Goal: Task Accomplishment & Management: Use online tool/utility

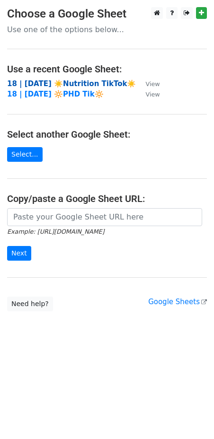
click at [85, 82] on strong "18 | [DATE] ☀️Nutrition TikTok☀️" at bounding box center [71, 84] width 129 height 9
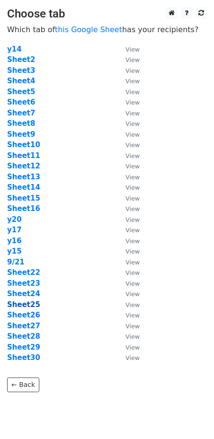
click at [21, 308] on strong "Sheet25" at bounding box center [23, 305] width 33 height 9
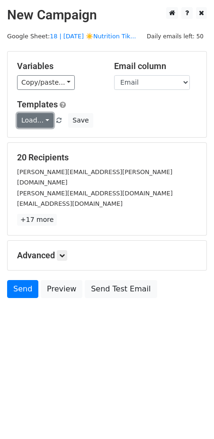
click at [38, 120] on link "Load..." at bounding box center [35, 120] width 36 height 15
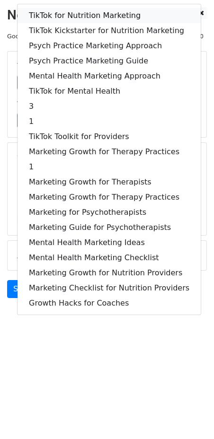
click at [62, 14] on link "TikTok for Nutrition Marketing" at bounding box center [109, 15] width 183 height 15
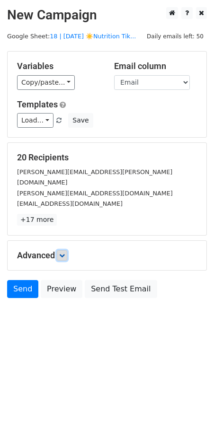
click at [64, 253] on icon at bounding box center [62, 256] width 6 height 6
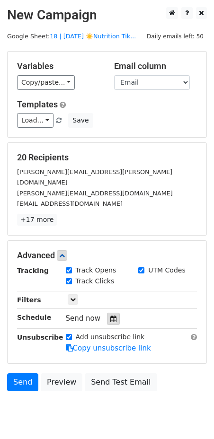
click at [107, 313] on div at bounding box center [113, 319] width 13 height 12
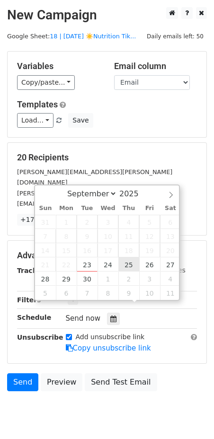
type input "2025-09-25 12:00"
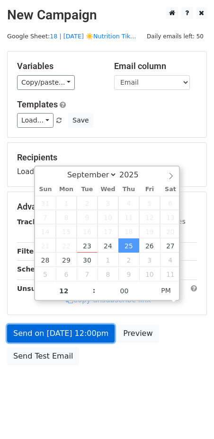
click at [78, 331] on link "Send on Sep 25 at 12:00pm" at bounding box center [60, 334] width 107 height 18
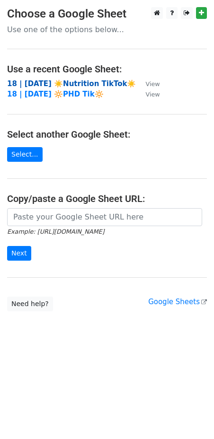
click at [90, 84] on strong "18 | [DATE] ☀️Nutrition TikTok☀️" at bounding box center [71, 84] width 129 height 9
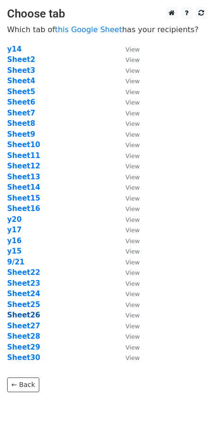
click at [28, 312] on strong "Sheet26" at bounding box center [23, 315] width 33 height 9
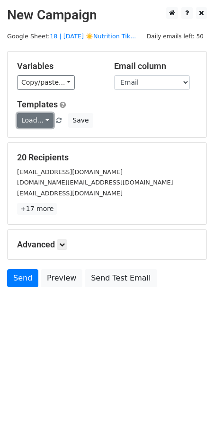
click at [41, 122] on link "Load..." at bounding box center [35, 120] width 36 height 15
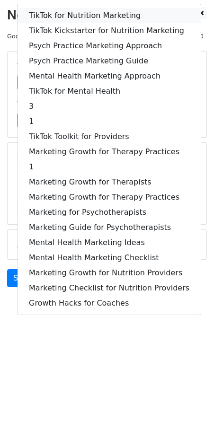
click at [59, 15] on link "TikTok for Nutrition Marketing" at bounding box center [109, 15] width 183 height 15
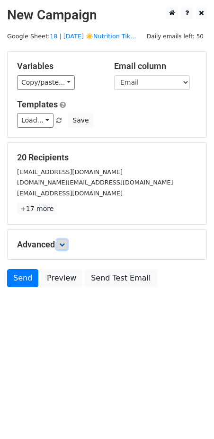
click at [61, 245] on icon at bounding box center [62, 245] width 6 height 6
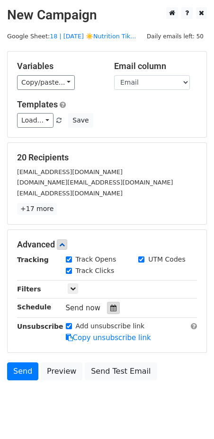
click at [110, 305] on icon at bounding box center [113, 308] width 6 height 7
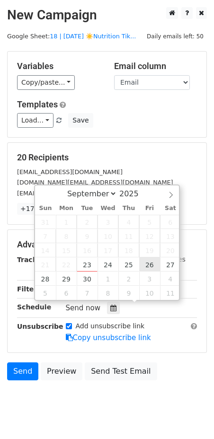
type input "2025-09-26 12:00"
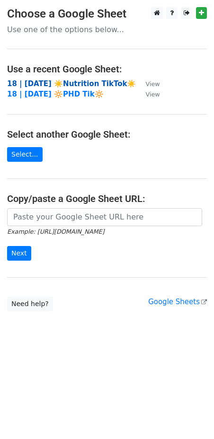
click at [77, 82] on strong "18 | [DATE] ☀️Nutrition TikTok☀️" at bounding box center [71, 84] width 129 height 9
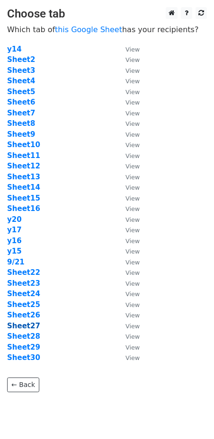
click at [27, 325] on strong "Sheet27" at bounding box center [23, 326] width 33 height 9
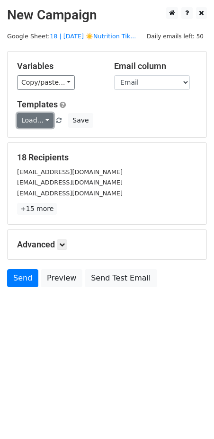
click at [24, 116] on link "Load..." at bounding box center [35, 120] width 36 height 15
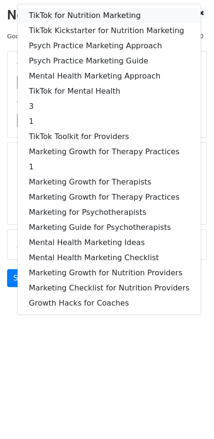
click at [71, 18] on link "TikTok for Nutrition Marketing" at bounding box center [109, 15] width 183 height 15
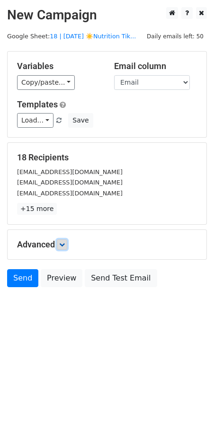
click at [62, 244] on icon at bounding box center [62, 245] width 6 height 6
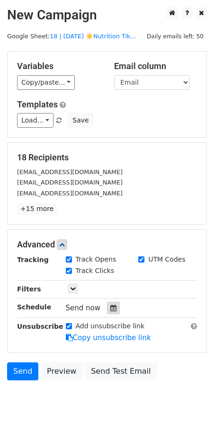
click at [108, 302] on div at bounding box center [113, 308] width 13 height 12
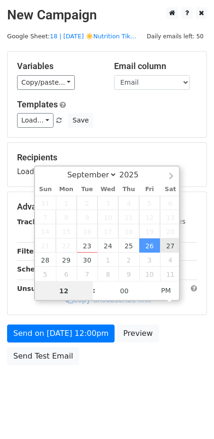
type input "2025-09-27 12:00"
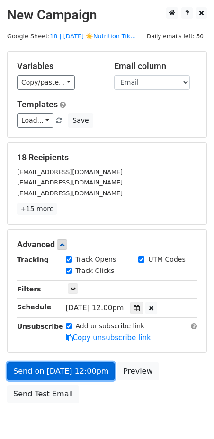
click at [59, 372] on link "Send on Sep 27 at 12:00pm" at bounding box center [60, 372] width 107 height 18
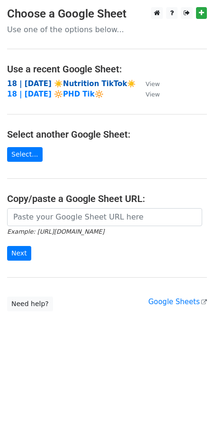
click at [91, 86] on strong "18 | [DATE] ☀️Nutrition TikTok☀️" at bounding box center [71, 84] width 129 height 9
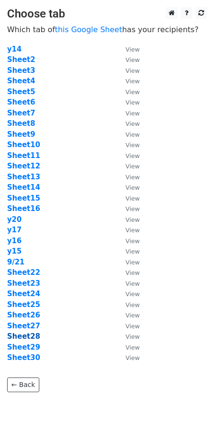
click at [20, 335] on strong "Sheet28" at bounding box center [23, 336] width 33 height 9
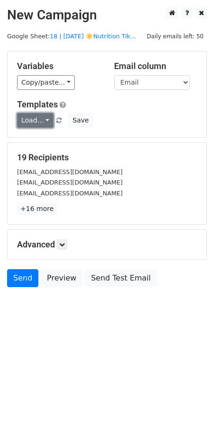
click at [36, 124] on link "Load..." at bounding box center [35, 120] width 36 height 15
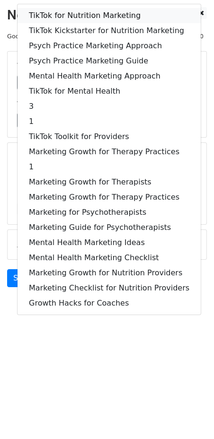
click at [75, 19] on link "TikTok for Nutrition Marketing" at bounding box center [109, 15] width 183 height 15
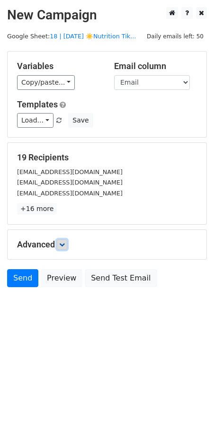
click at [62, 242] on icon at bounding box center [62, 245] width 6 height 6
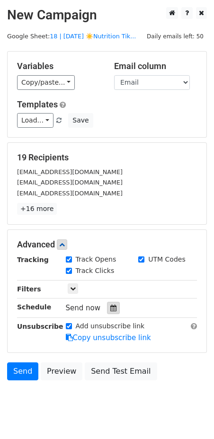
click at [112, 304] on div at bounding box center [113, 308] width 13 height 12
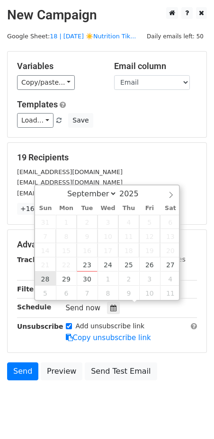
type input "[DATE] 12:00"
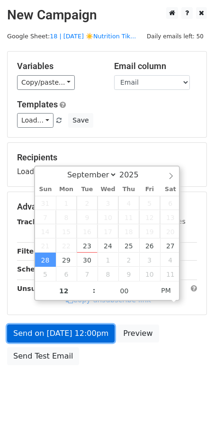
click at [55, 327] on link "Send on [DATE] 12:00pm" at bounding box center [60, 334] width 107 height 18
